Goal: Task Accomplishment & Management: Complete application form

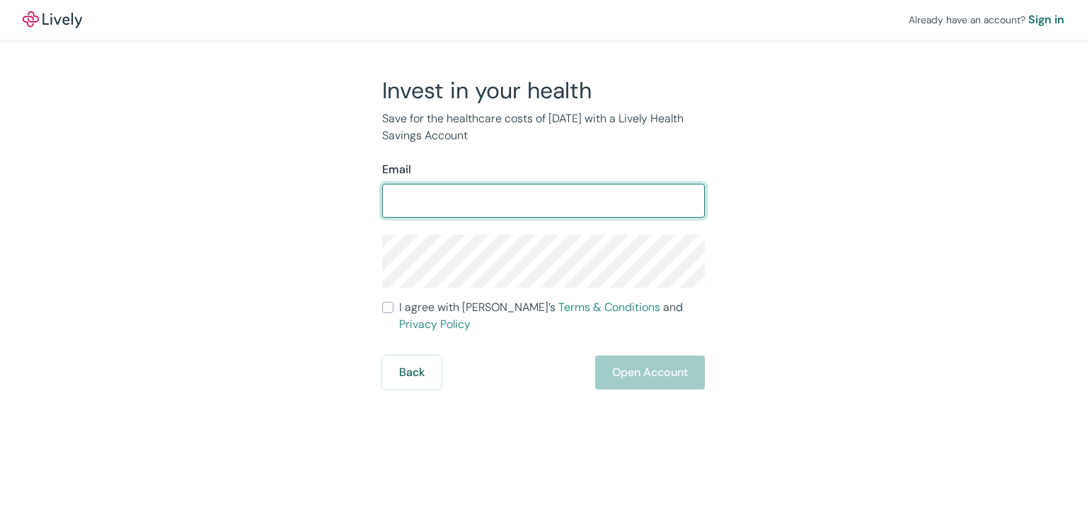
click at [495, 205] on input "Email" at bounding box center [543, 201] width 323 height 28
type input "[EMAIL_ADDRESS][DOMAIN_NAME]"
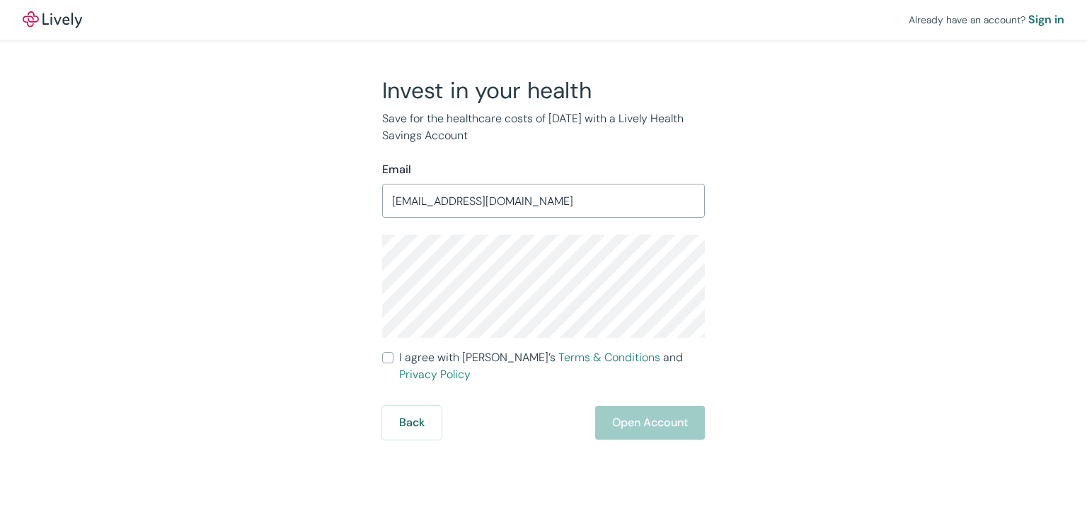
click at [379, 364] on div "Invest in your health Save for the healthcare costs of [DATE] with a Lively Hea…" at bounding box center [535, 258] width 340 height 364
click at [388, 360] on input "I agree with Lively’s Terms & Conditions and Privacy Policy" at bounding box center [387, 357] width 11 height 11
checkbox input "true"
click at [610, 406] on button "Open Account" at bounding box center [650, 423] width 110 height 34
